Goal: Navigation & Orientation: Find specific page/section

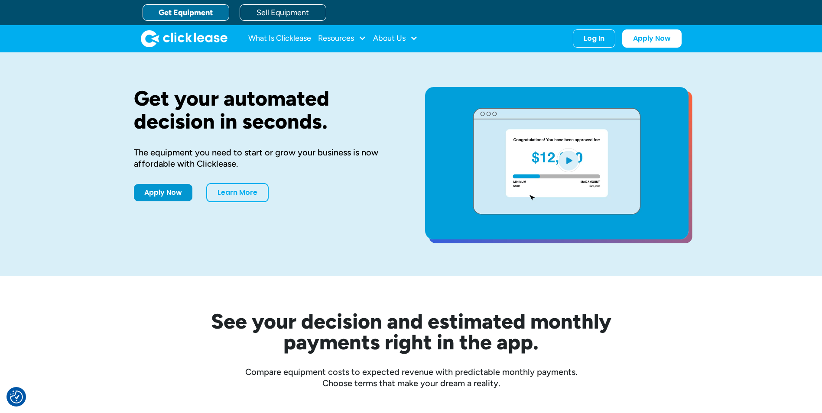
click at [590, 46] on div "Log In Account login I use Clicklease to get my equipment Partner Portal I offe…" at bounding box center [594, 38] width 42 height 18
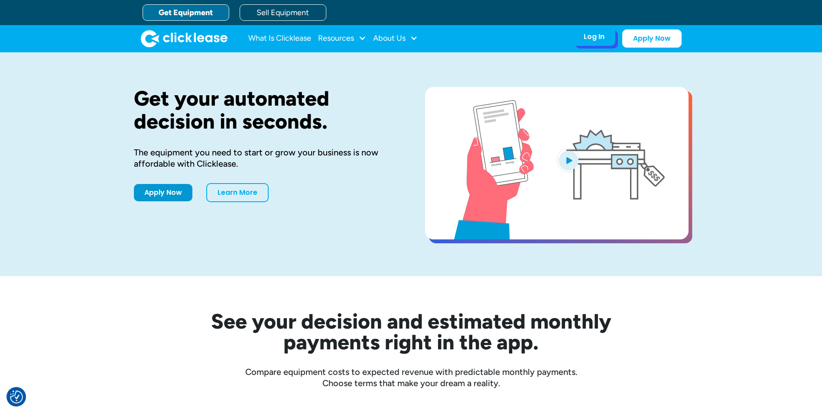
click at [585, 39] on div "Log In" at bounding box center [593, 36] width 21 height 9
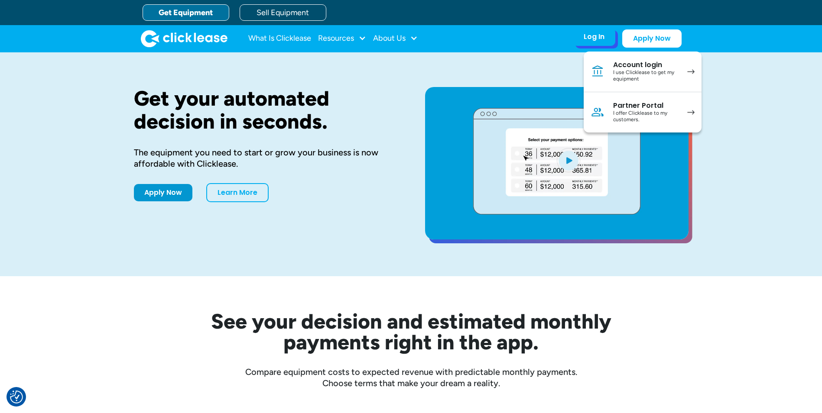
click at [639, 81] on div "I use Clicklease to get my equipment" at bounding box center [645, 75] width 65 height 13
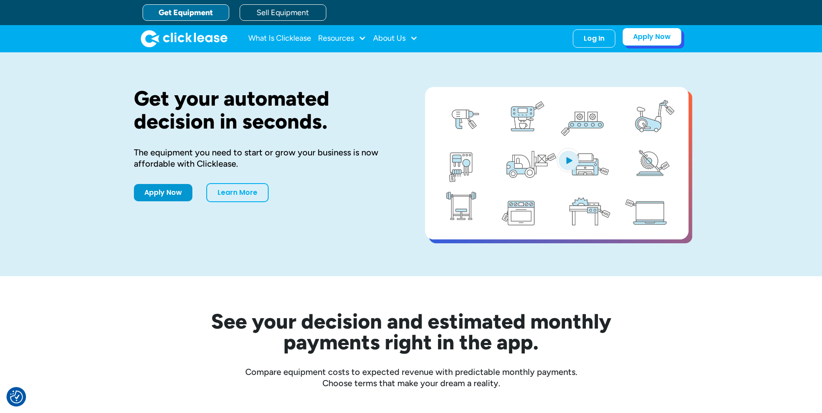
click at [628, 39] on link "Apply Now" at bounding box center [651, 37] width 59 height 18
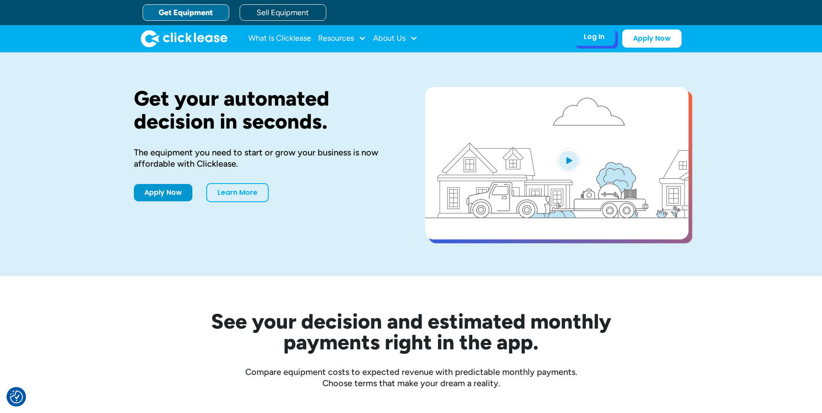
click at [598, 42] on div "Log In Account login I use Clicklease to get my equipment Partner Portal I offe…" at bounding box center [594, 37] width 42 height 18
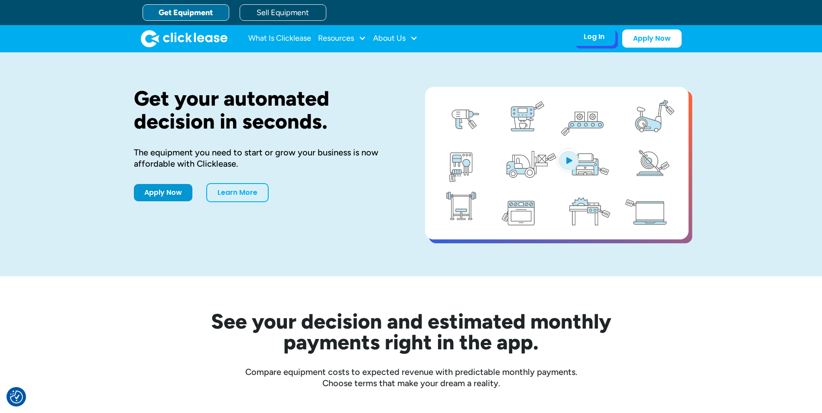
click at [595, 40] on div "Log In" at bounding box center [593, 36] width 21 height 9
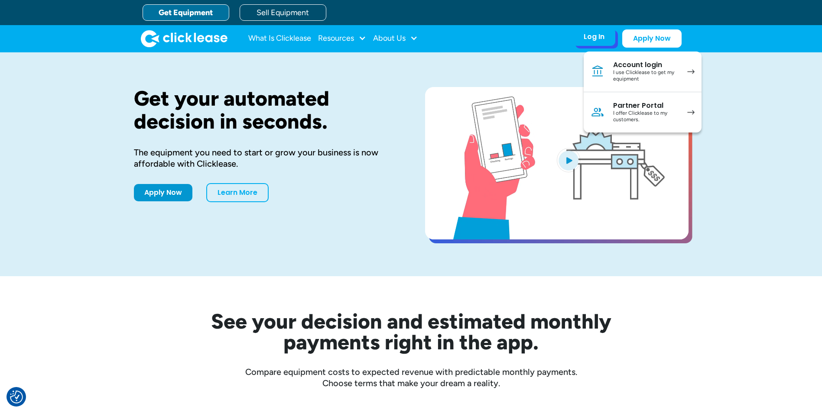
click at [630, 109] on div "Partner Portal" at bounding box center [645, 105] width 65 height 9
